Goal: Communication & Community: Connect with others

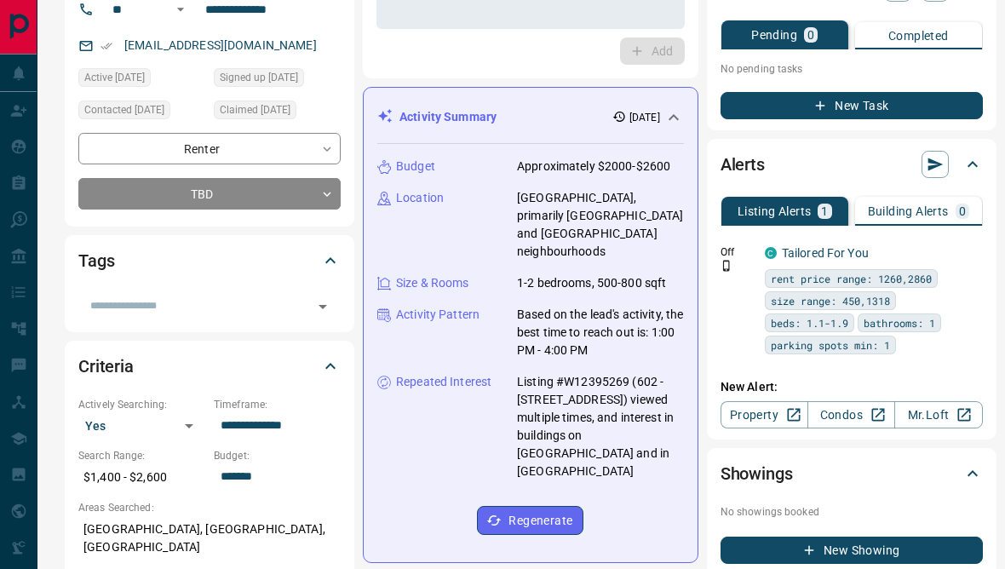
scroll to position [129, 0]
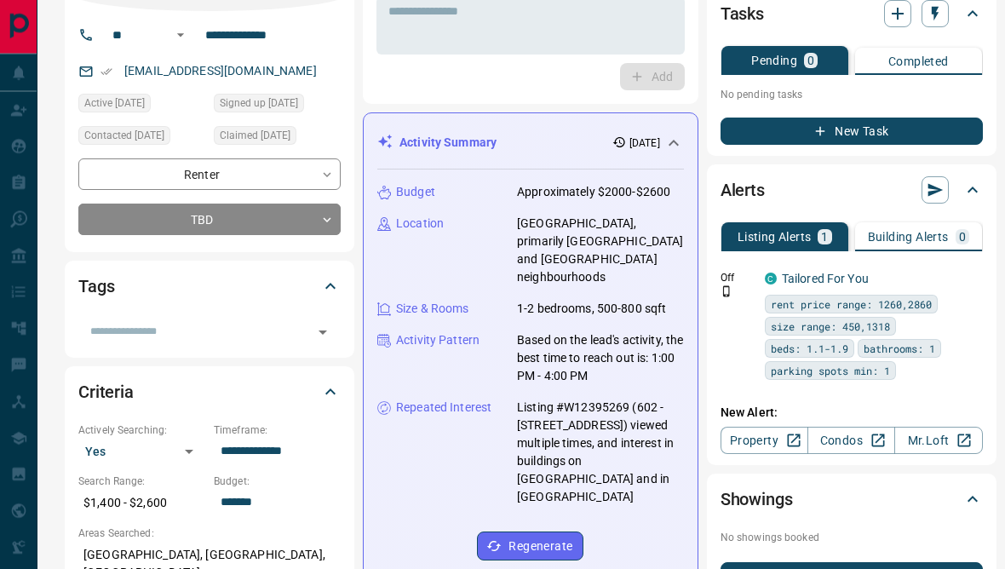
click at [883, 122] on button "New Task" at bounding box center [852, 131] width 262 height 27
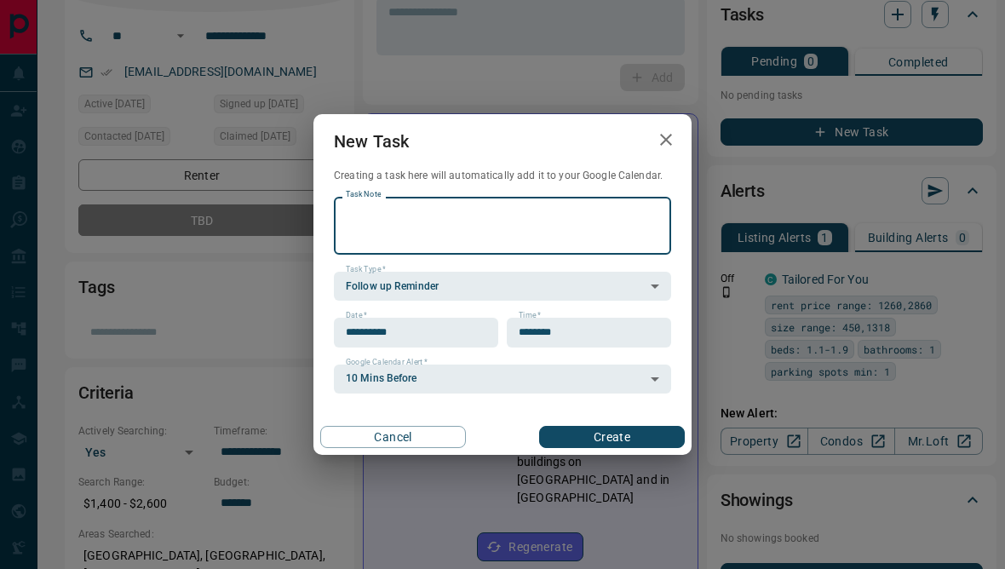
click at [663, 150] on icon "button" at bounding box center [666, 139] width 20 height 20
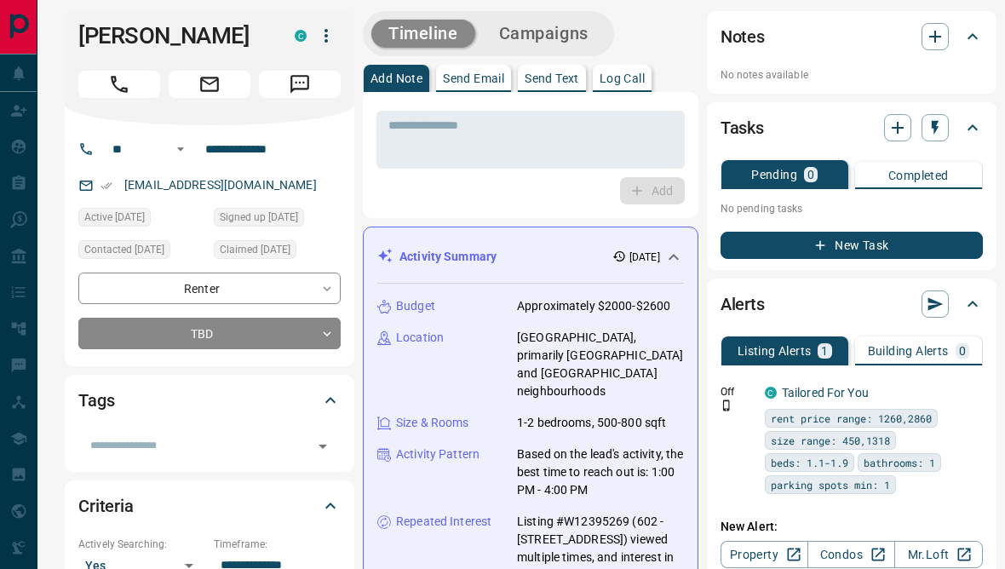
scroll to position [0, 0]
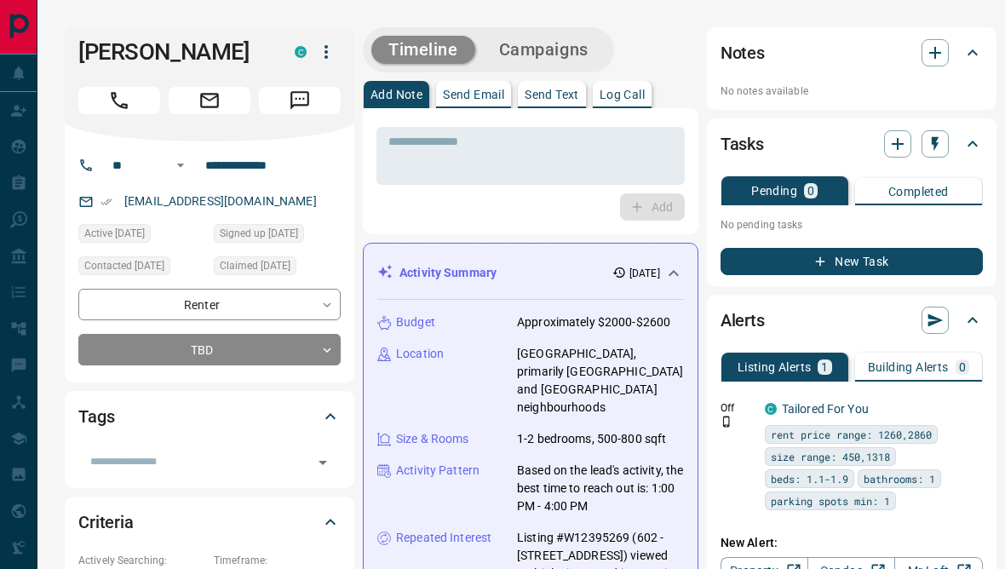
click at [925, 53] on icon "button" at bounding box center [935, 53] width 20 height 20
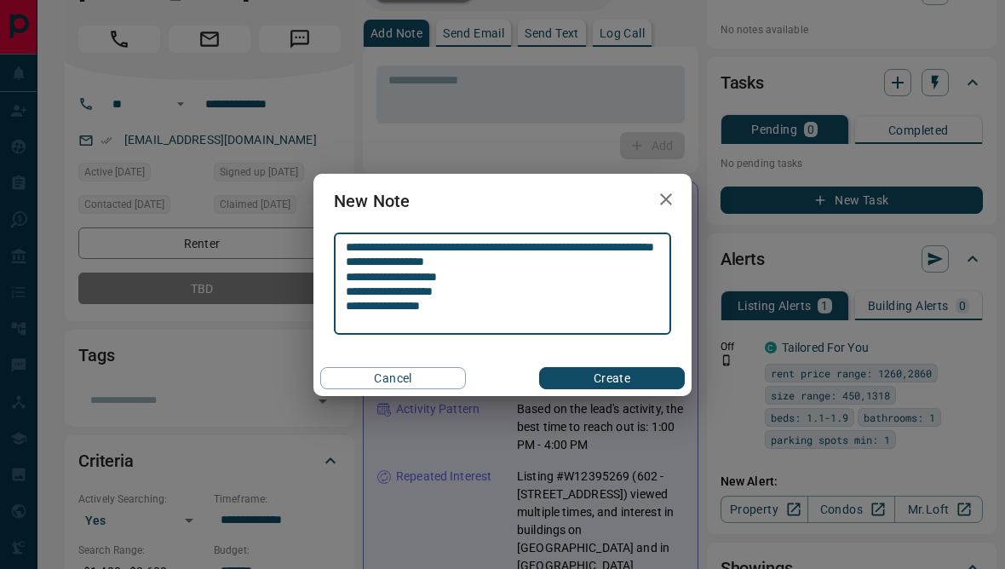
scroll to position [60, 0]
type textarea "**********"
click at [670, 389] on button "Create" at bounding box center [612, 378] width 146 height 22
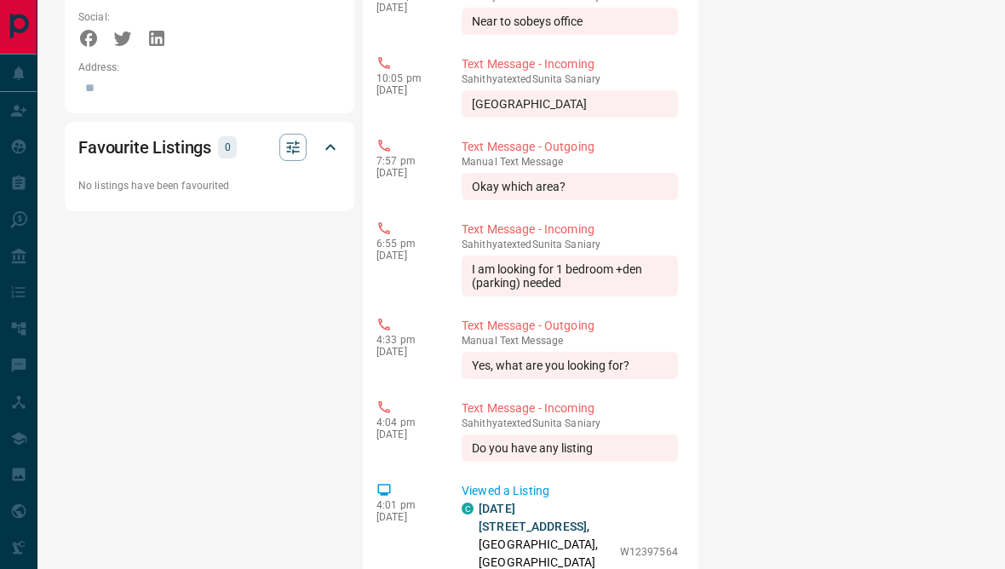
scroll to position [756, 0]
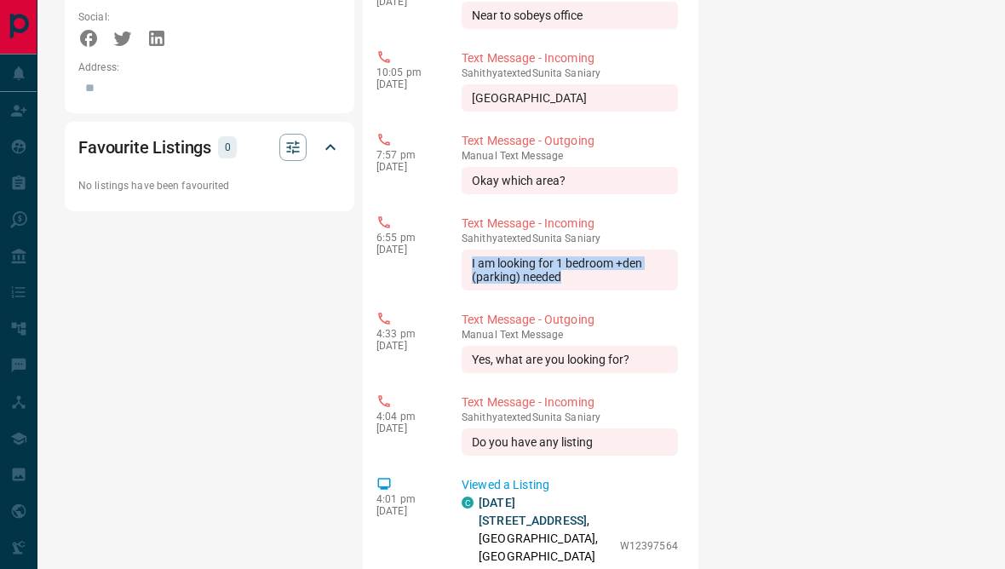
copy div "I am looking for 1 bedroom +den (parking) needed"
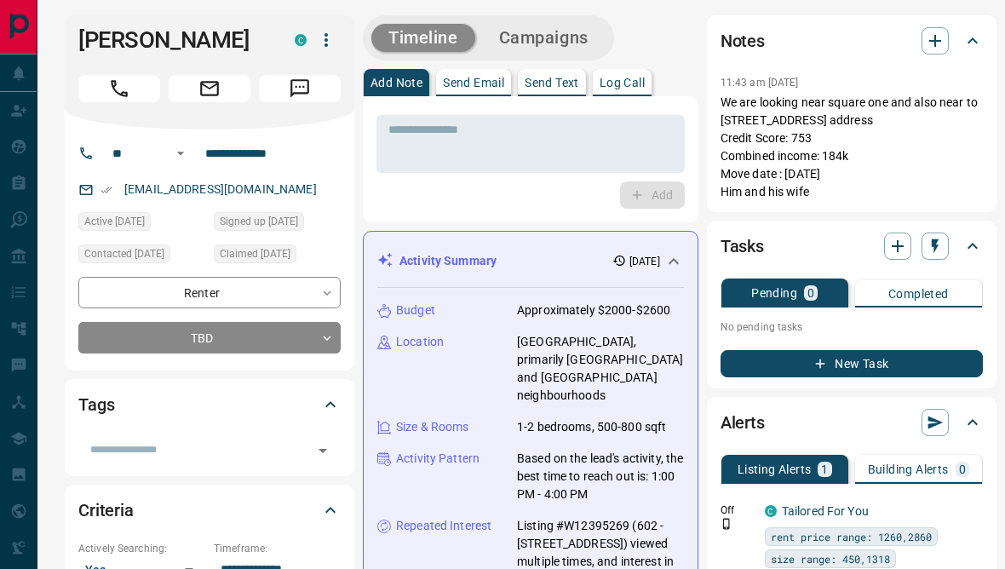
scroll to position [0, 0]
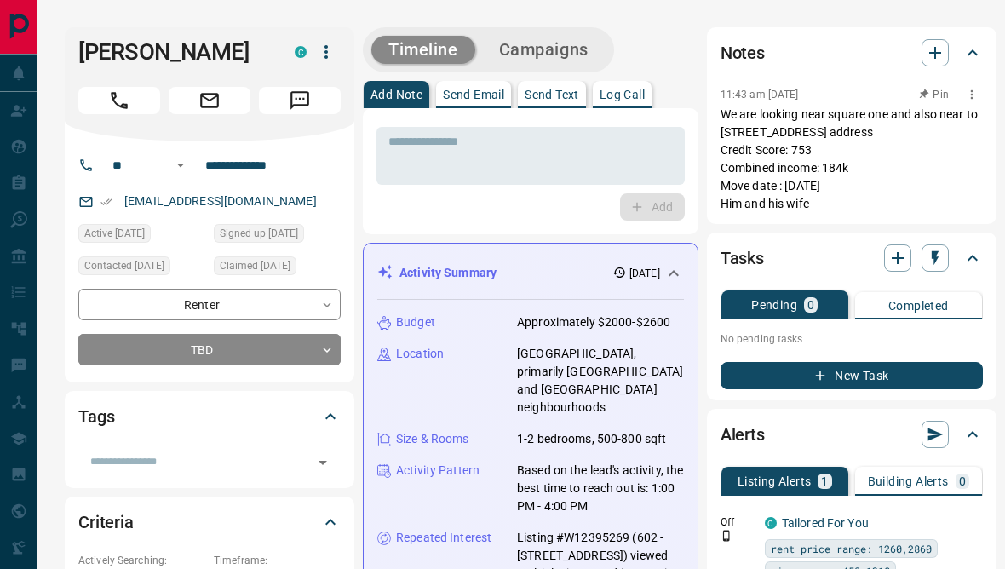
click at [965, 92] on icon "button" at bounding box center [972, 95] width 14 height 14
click at [952, 121] on li "Edit" at bounding box center [935, 125] width 75 height 26
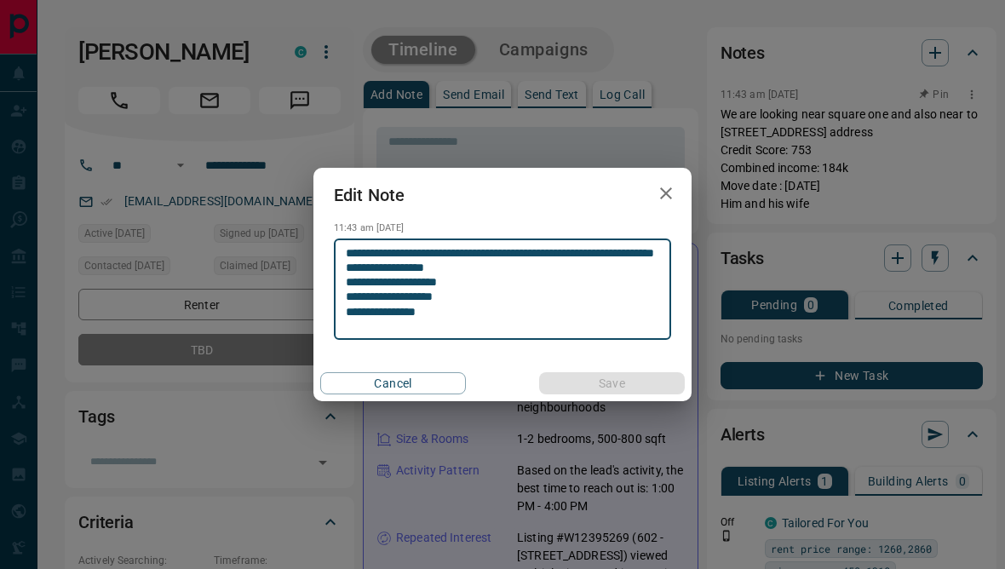
click at [580, 310] on textarea "**********" at bounding box center [502, 289] width 313 height 87
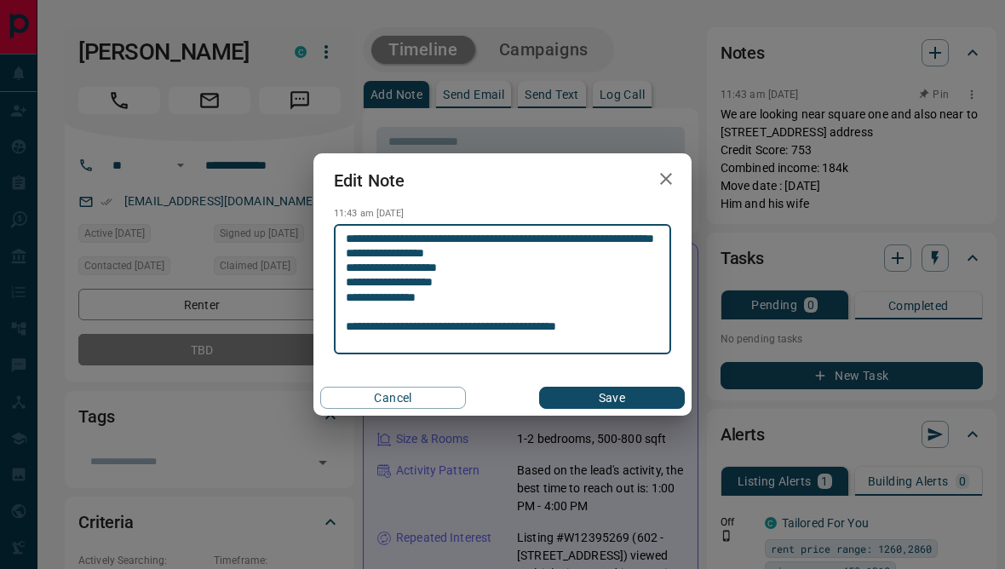
type textarea "**********"
click at [654, 394] on button "Save" at bounding box center [612, 398] width 146 height 22
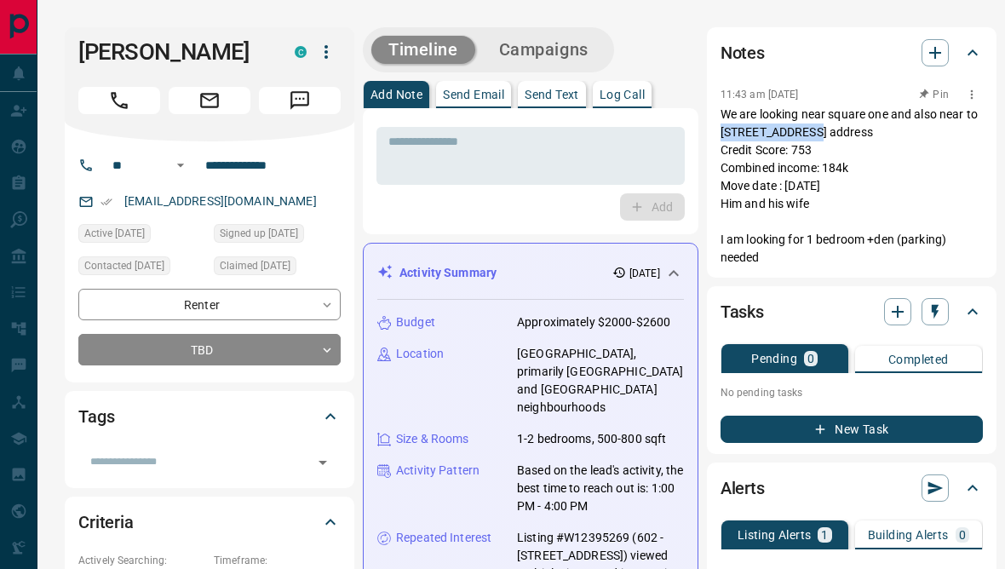
copy p "[STREET_ADDRESS]"
click at [935, 177] on p "We are looking near square one and also near to [STREET_ADDRESS] address Credit…" at bounding box center [852, 186] width 262 height 161
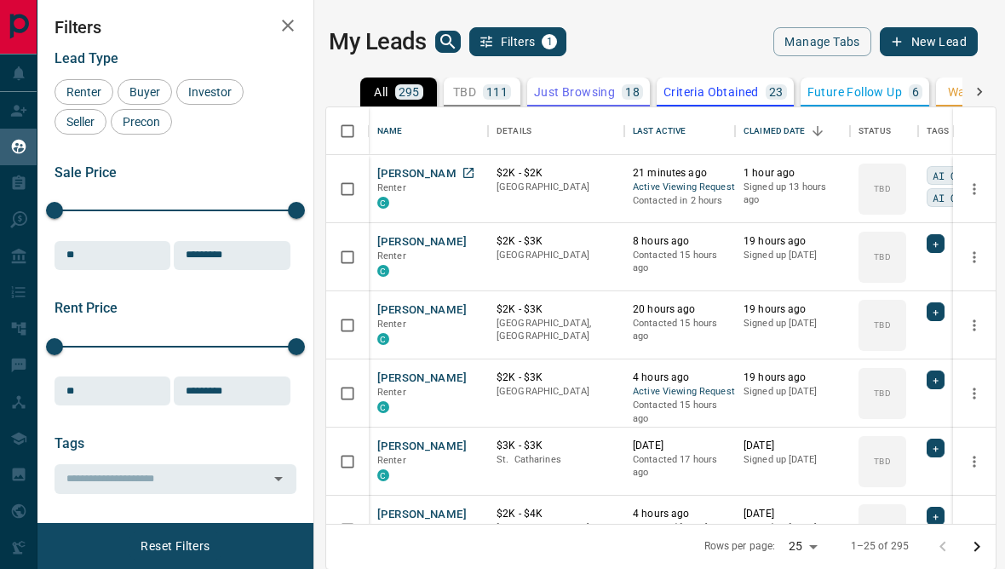
scroll to position [510, 670]
click at [426, 173] on button "Aslan Kosakian" at bounding box center [421, 174] width 89 height 16
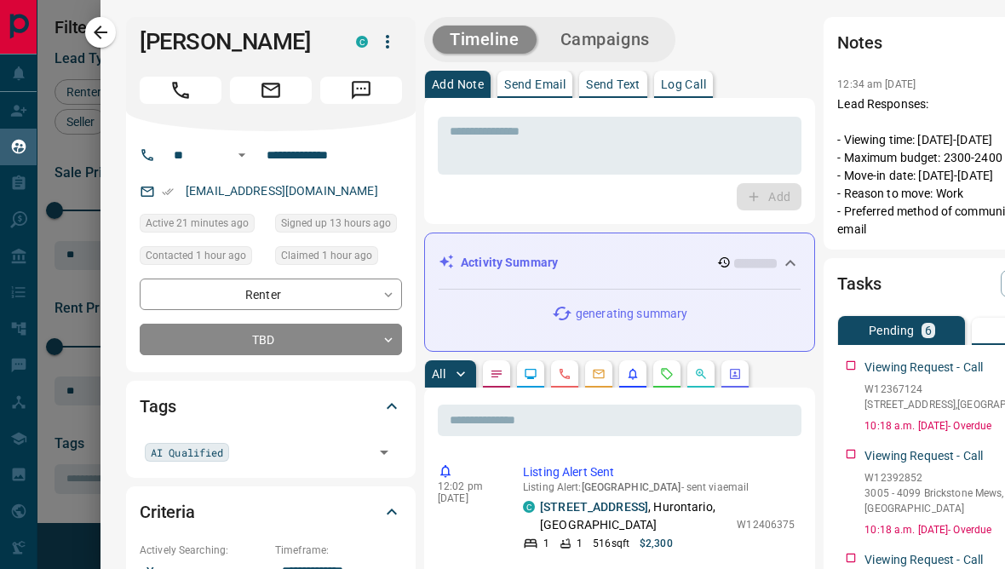
scroll to position [0, 0]
click at [619, 90] on p "Send Text" at bounding box center [613, 84] width 55 height 12
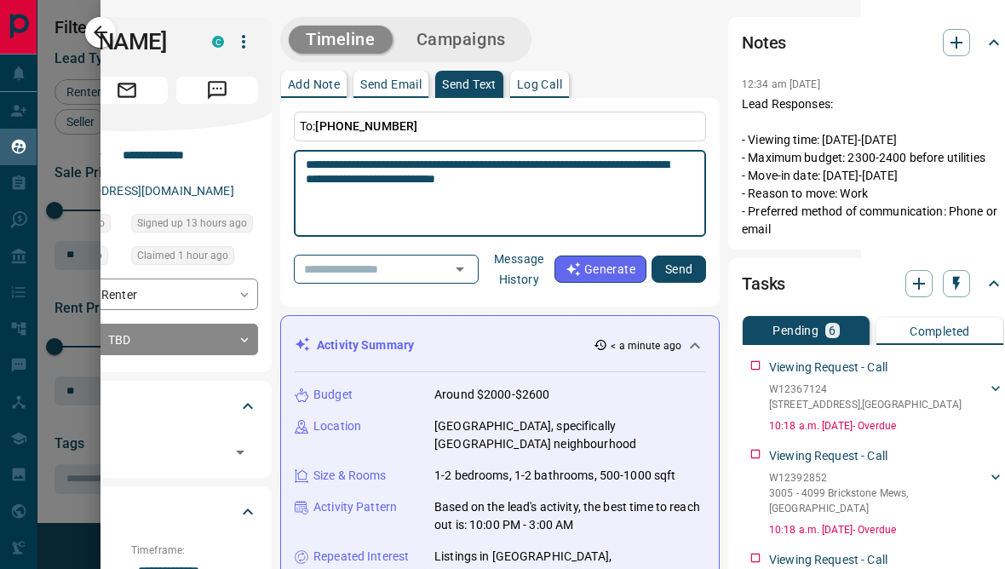
scroll to position [0, 143]
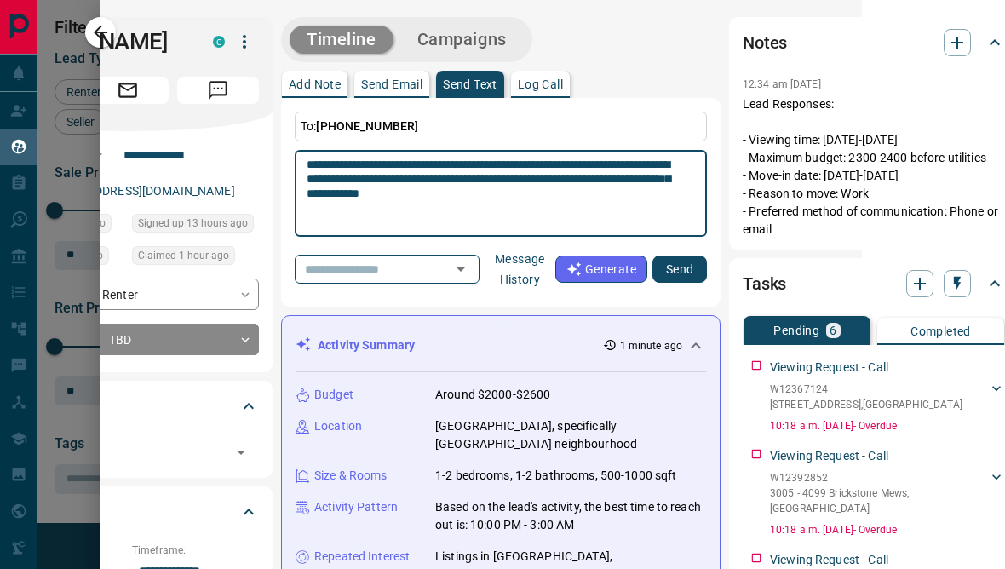
type textarea "**********"
click at [671, 268] on button "Send" at bounding box center [680, 269] width 55 height 27
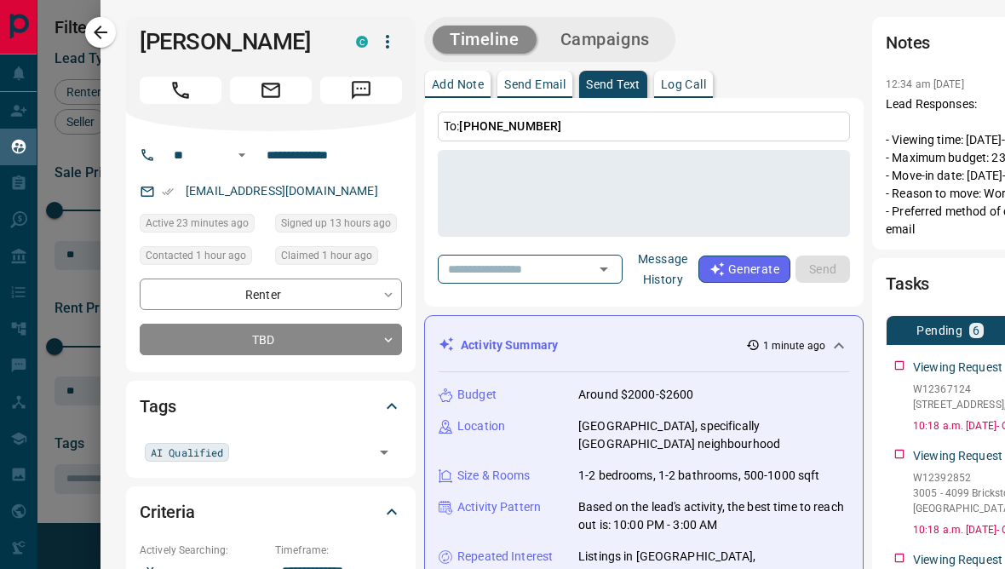
scroll to position [970, 0]
click at [110, 30] on icon "button" at bounding box center [100, 32] width 20 height 20
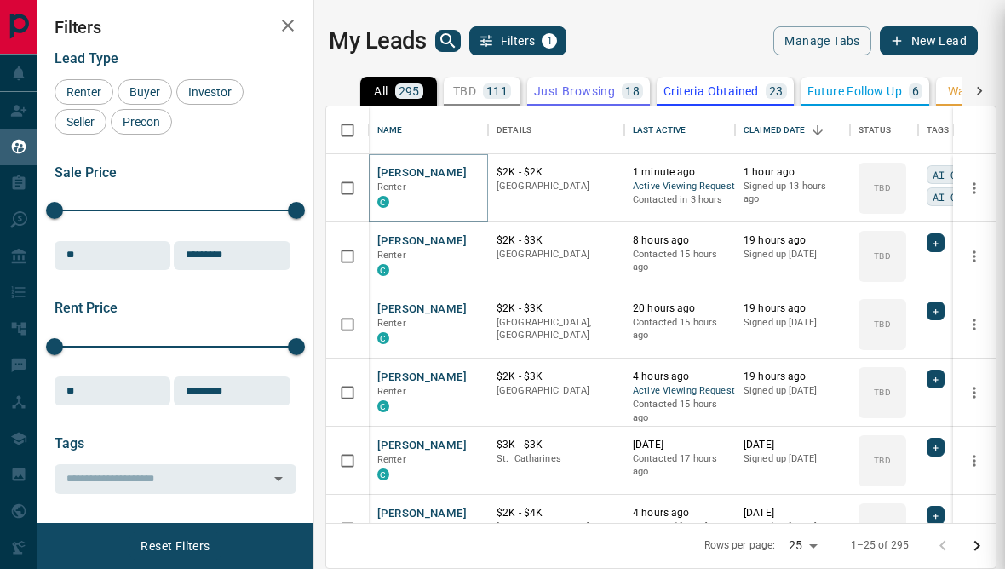
scroll to position [0, 0]
